Goal: Navigation & Orientation: Find specific page/section

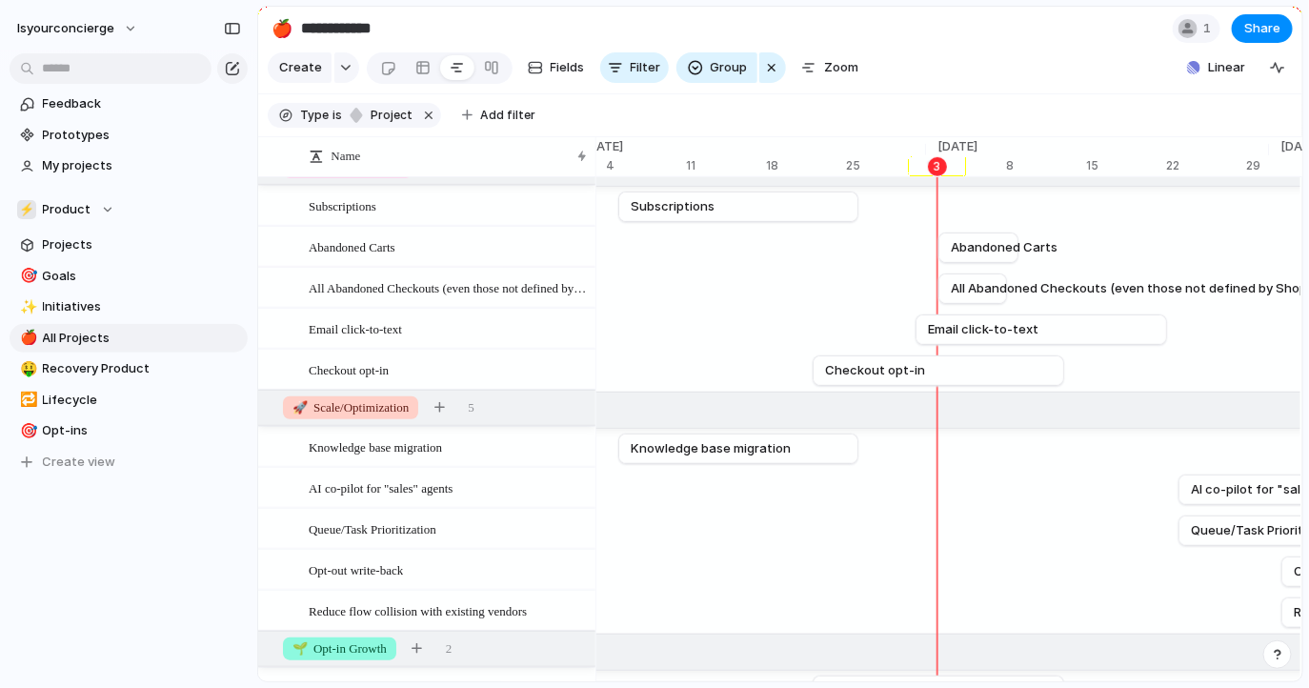
scroll to position [352, 0]
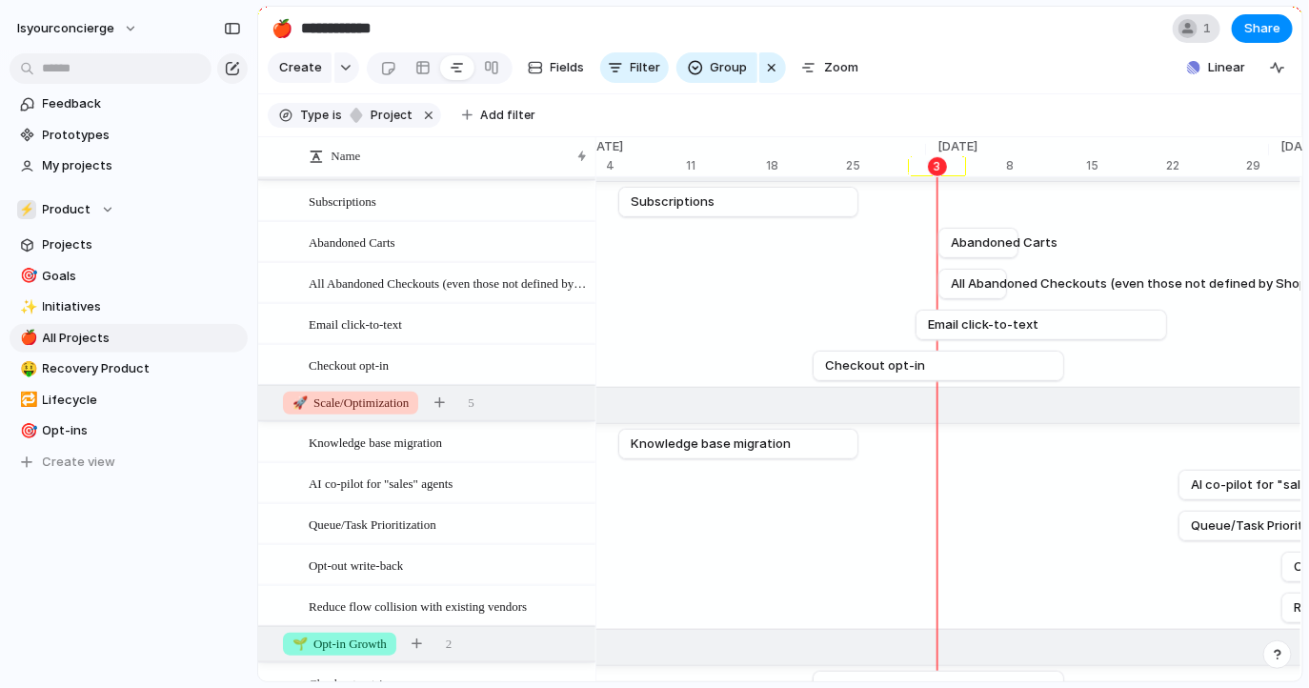
click at [1208, 20] on span "1" at bounding box center [1209, 28] width 13 height 19
click at [1126, 17] on div "Seen by [PERSON_NAME]" at bounding box center [654, 344] width 1309 height 688
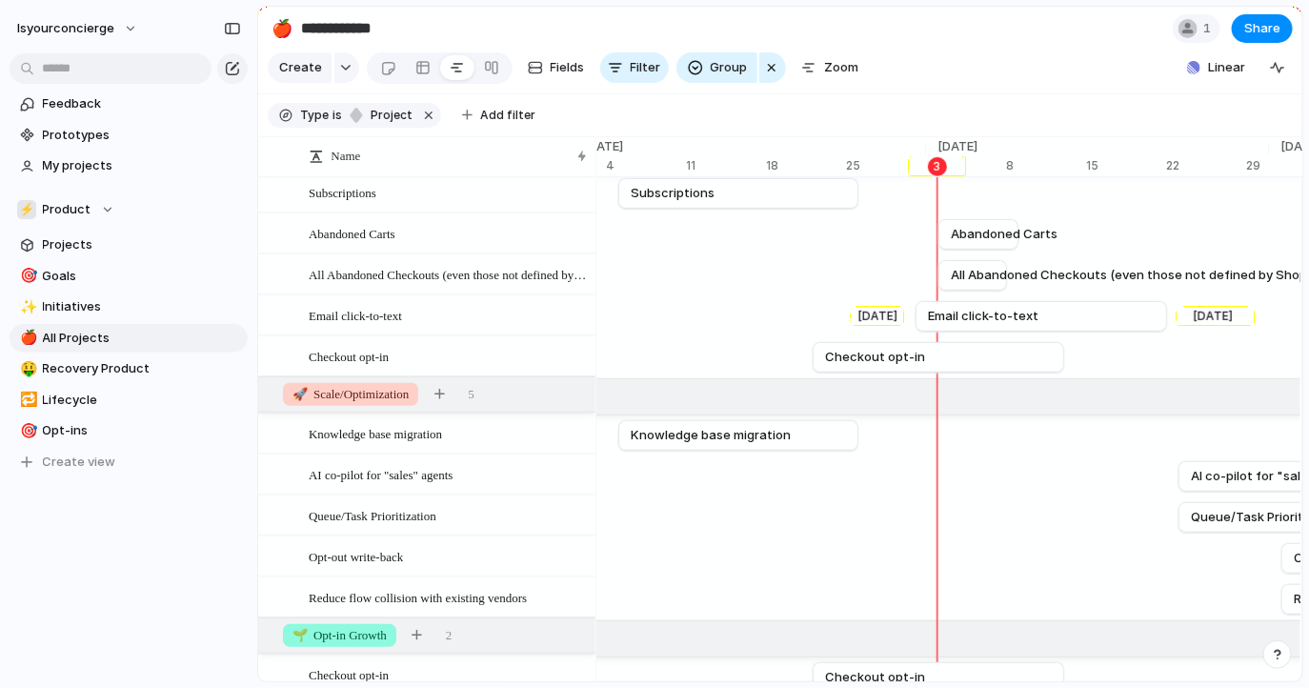
scroll to position [362, 0]
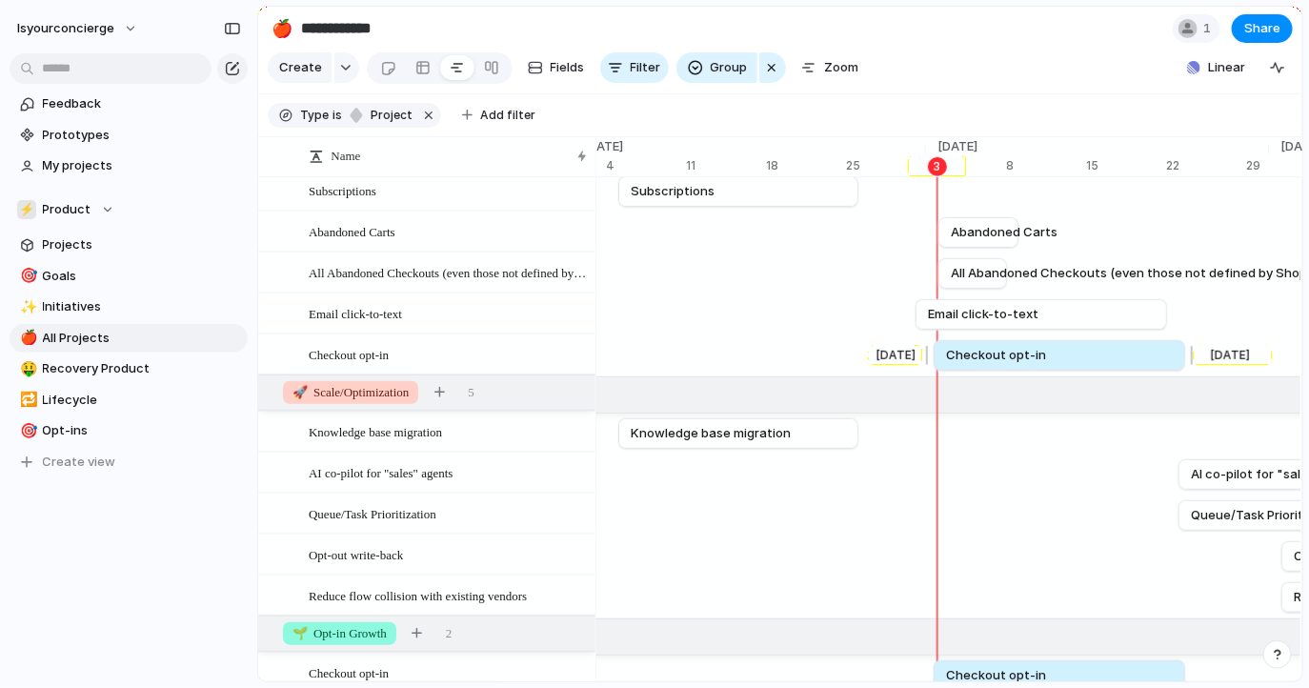
drag, startPoint x: 899, startPoint y: 352, endPoint x: 1020, endPoint y: 352, distance: 120.1
click at [1020, 353] on span "Checkout opt-in" at bounding box center [996, 355] width 100 height 19
drag, startPoint x: 1015, startPoint y: 352, endPoint x: 1039, endPoint y: 352, distance: 23.8
click at [1039, 352] on span "Checkout opt-in" at bounding box center [1014, 355] width 100 height 19
click at [1029, 352] on span "Checkout opt-in" at bounding box center [1012, 355] width 100 height 19
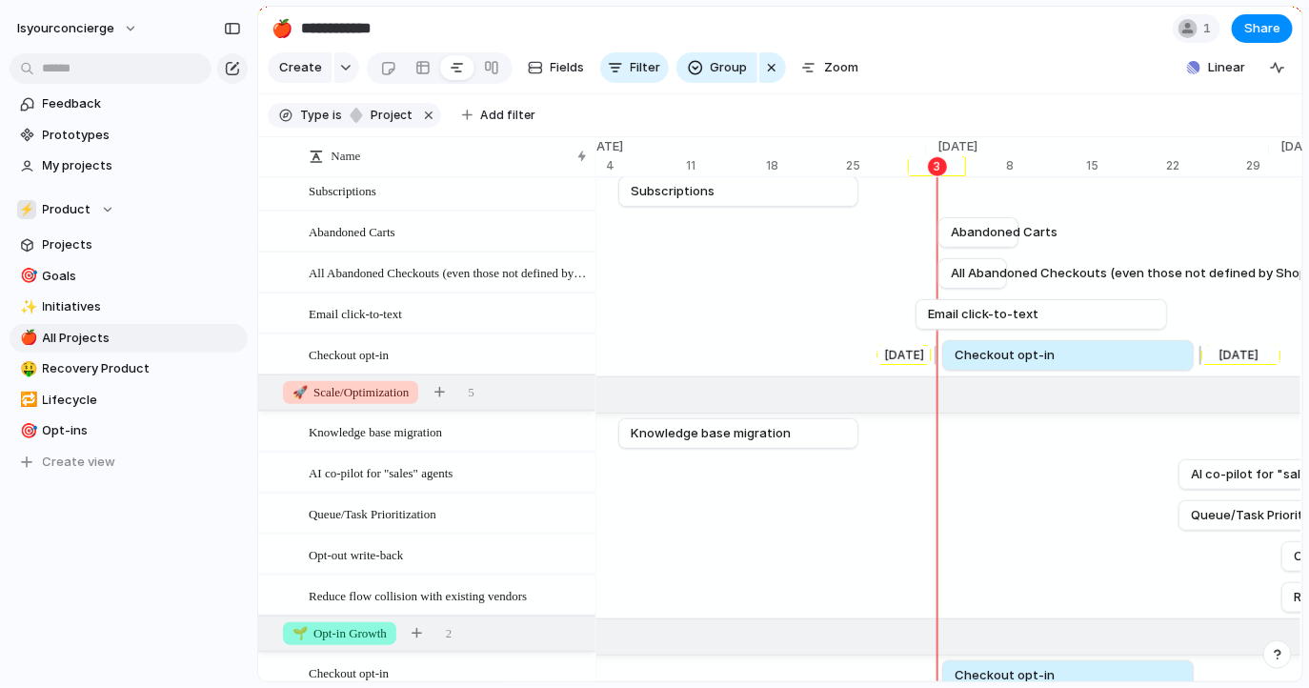
click at [1020, 352] on span "Checkout opt-in" at bounding box center [1005, 355] width 100 height 19
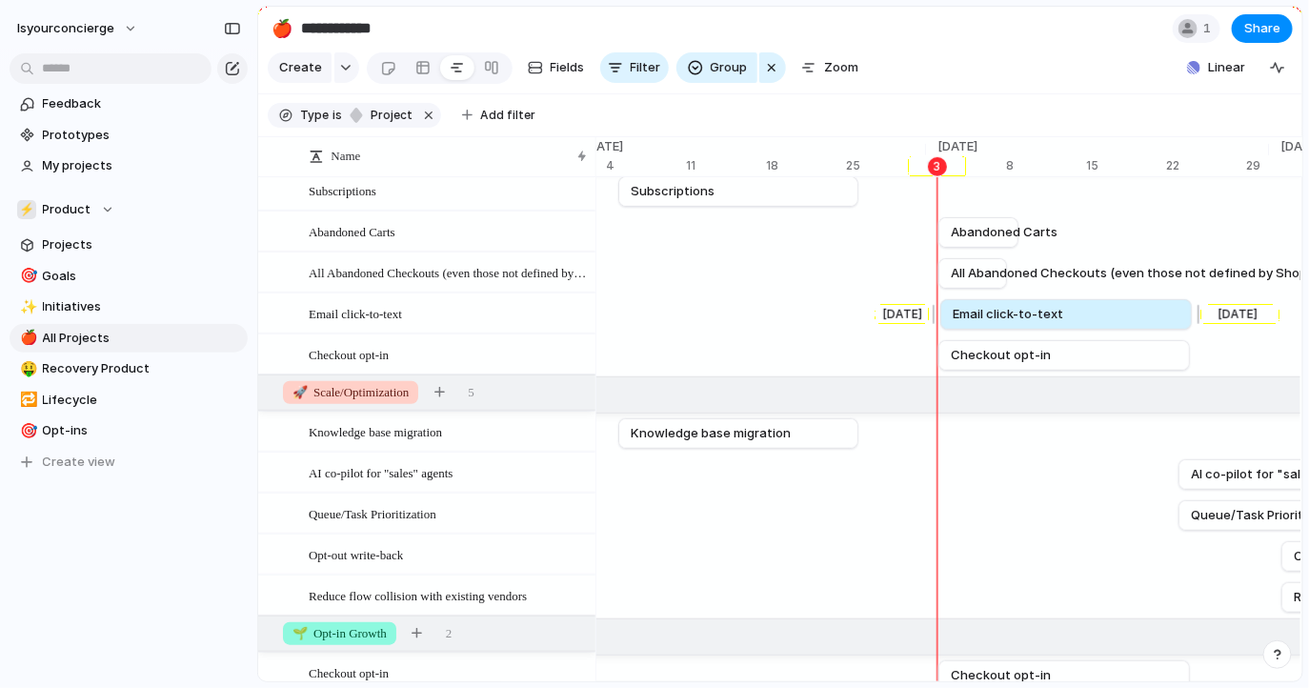
drag, startPoint x: 991, startPoint y: 313, endPoint x: 1009, endPoint y: 313, distance: 18.1
click at [1009, 313] on span "Email click-to-text" at bounding box center [1008, 314] width 111 height 19
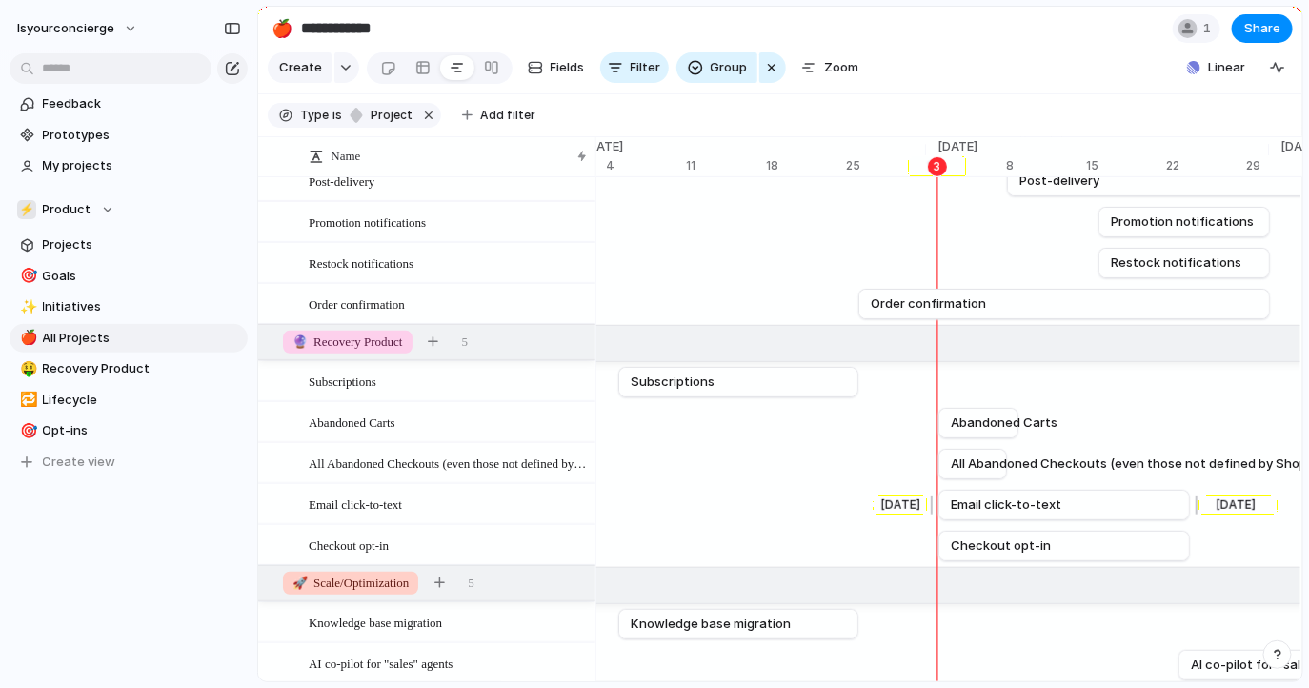
scroll to position [176, 0]
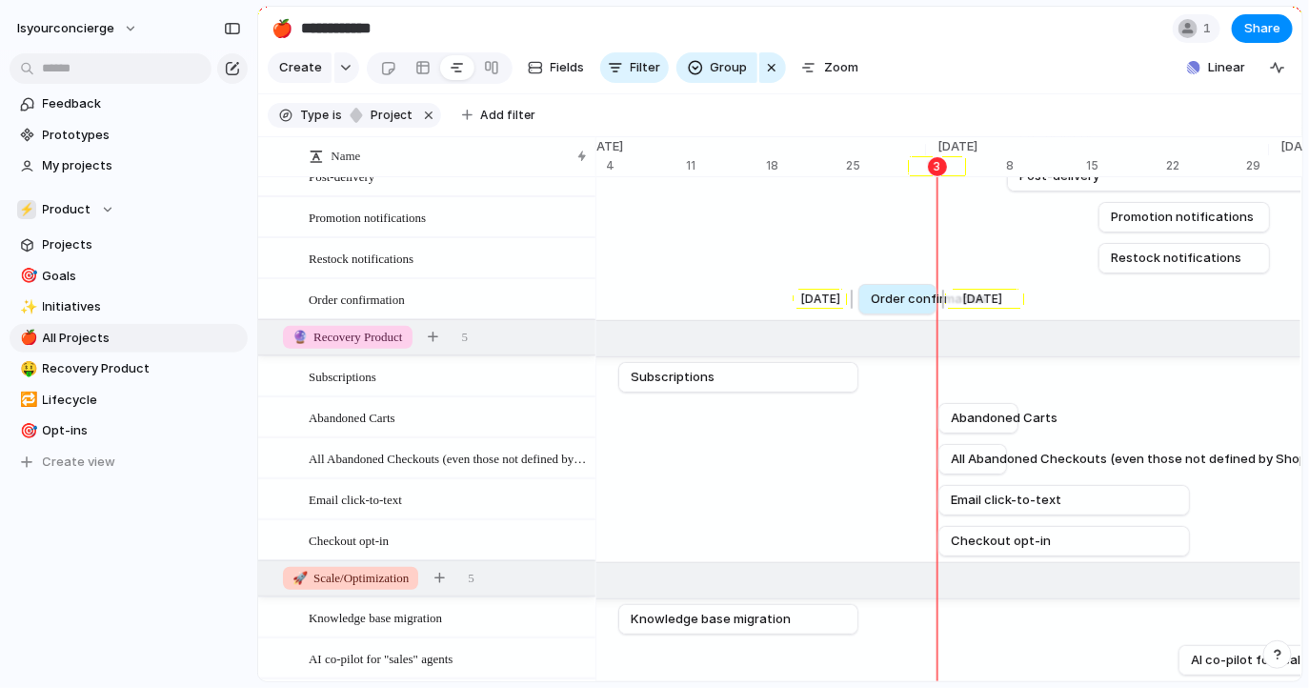
drag, startPoint x: 1265, startPoint y: 296, endPoint x: 933, endPoint y: 301, distance: 332.6
click at [933, 301] on div at bounding box center [940, 299] width 23 height 30
click at [933, 301] on div at bounding box center [942, 299] width 23 height 30
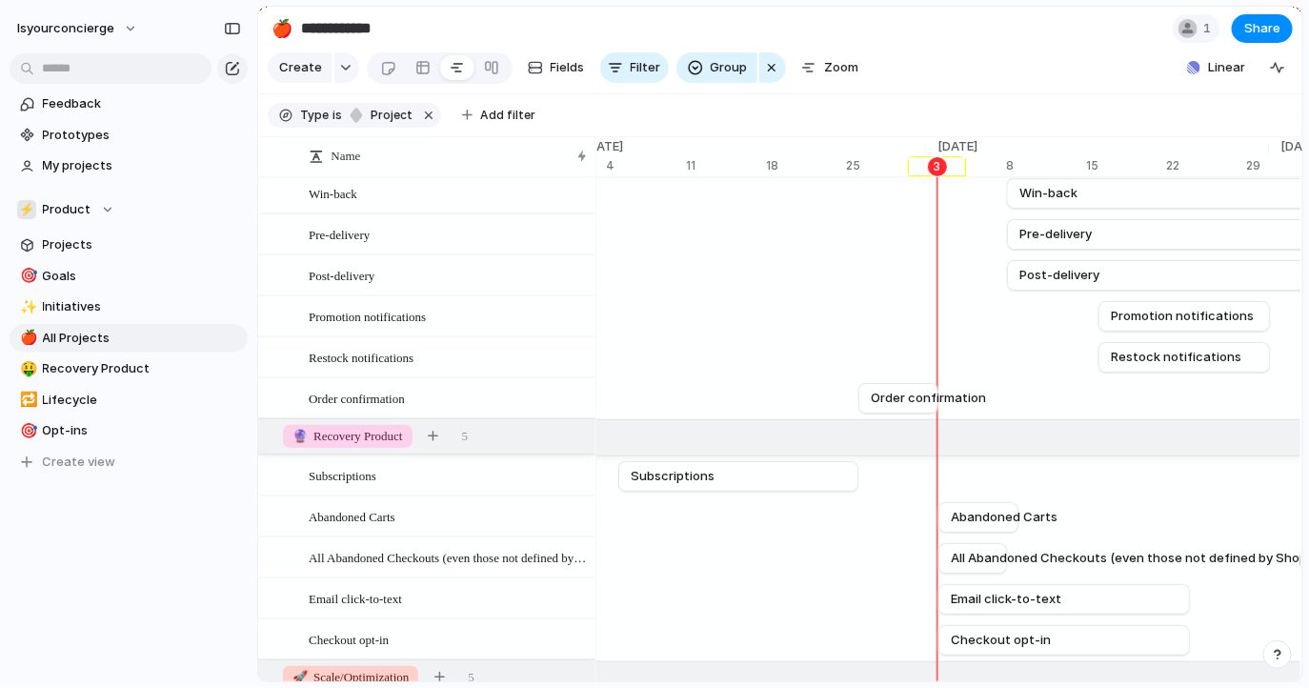
scroll to position [0, 0]
